Goal: Entertainment & Leisure: Consume media (video, audio)

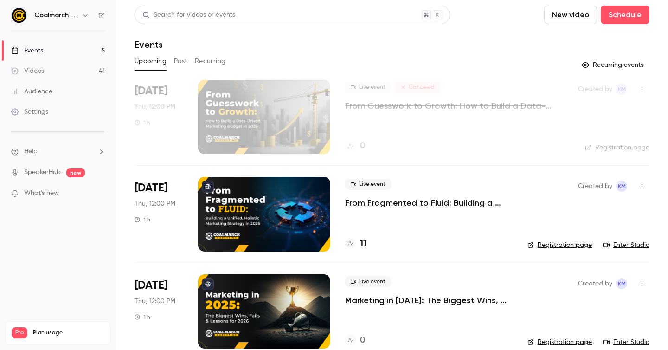
click at [65, 78] on link "Videos 41" at bounding box center [58, 71] width 116 height 20
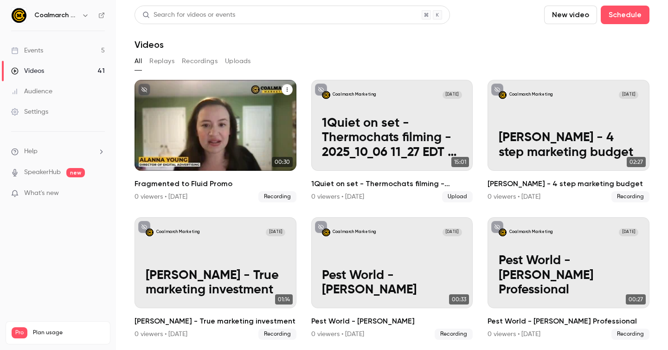
click at [195, 144] on p "Fragmented to Fluid Promo" at bounding box center [216, 144] width 140 height 29
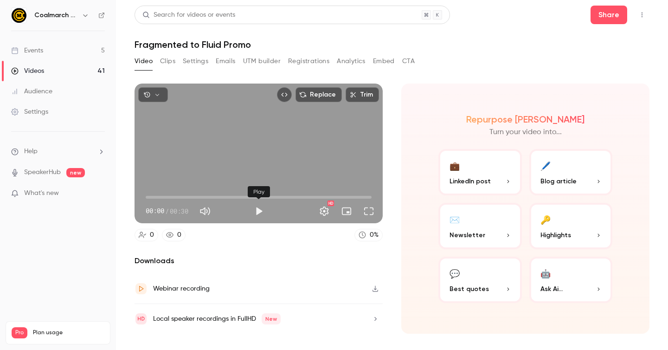
click at [255, 209] on button "Play" at bounding box center [259, 211] width 19 height 19
click at [171, 196] on span "00:03" at bounding box center [259, 197] width 226 height 15
click at [343, 164] on div "Replace Trim 00:19 00:19 / 00:30 HD" at bounding box center [259, 153] width 248 height 140
drag, startPoint x: 240, startPoint y: 198, endPoint x: 249, endPoint y: 170, distance: 29.1
click at [240, 198] on span "00:12" at bounding box center [259, 197] width 226 height 15
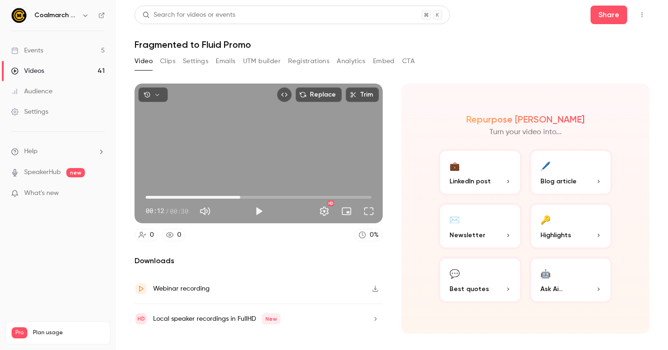
click at [249, 163] on div "Replace Trim 00:12 00:12 / 00:30 HD" at bounding box center [259, 153] width 248 height 140
click at [263, 199] on div "Pause" at bounding box center [259, 191] width 28 height 20
click at [263, 197] on div "Pause" at bounding box center [259, 191] width 28 height 11
click at [255, 199] on div "Play" at bounding box center [259, 191] width 22 height 20
click at [304, 193] on span "00:30" at bounding box center [259, 197] width 226 height 15
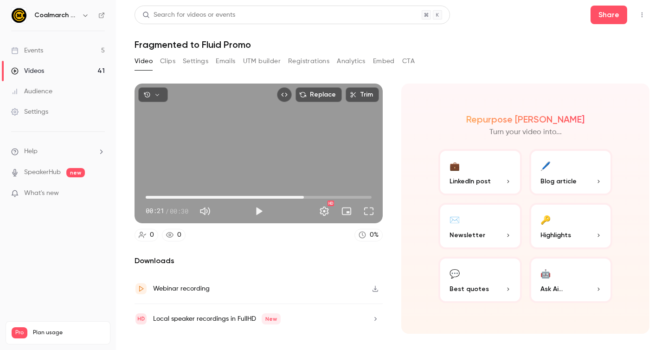
click at [276, 196] on span "00:21" at bounding box center [259, 197] width 226 height 15
click at [260, 212] on button "Play" at bounding box center [259, 211] width 19 height 19
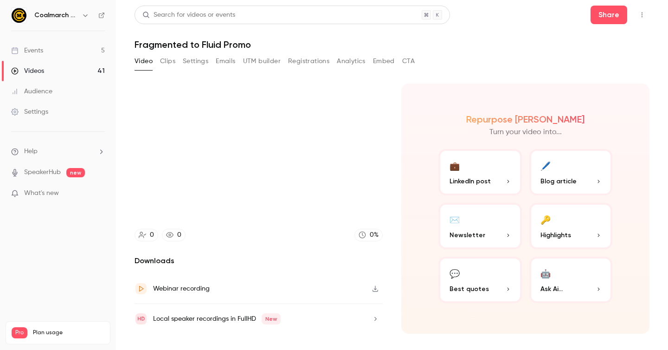
type input "****"
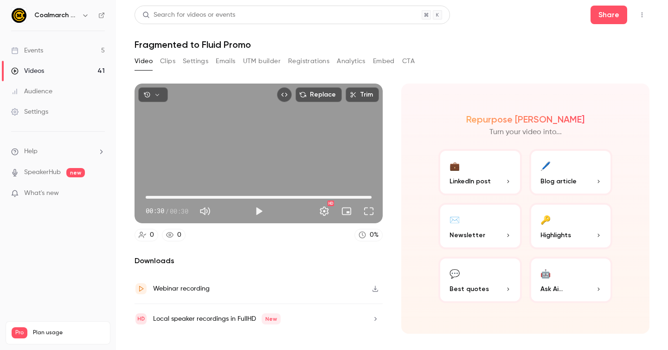
click at [41, 48] on div "Events" at bounding box center [27, 50] width 32 height 9
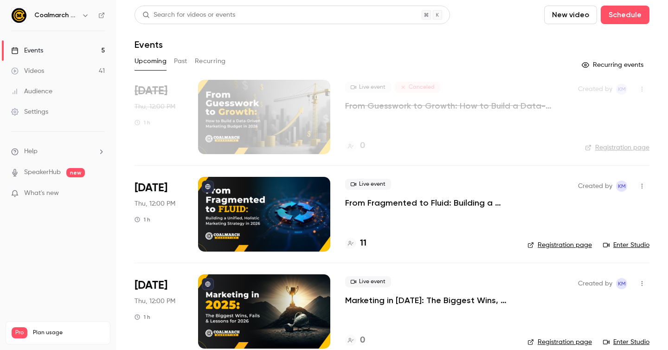
click at [45, 66] on link "Videos 41" at bounding box center [58, 71] width 116 height 20
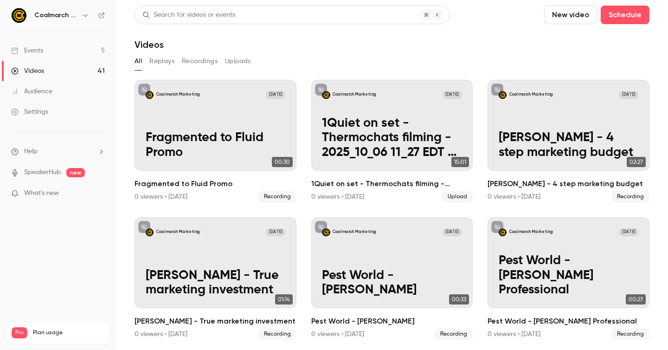
click at [318, 52] on section "Search for videos or events New video Schedule Videos All Replays Recordings Up…" at bounding box center [392, 175] width 515 height 339
